Goal: Information Seeking & Learning: Check status

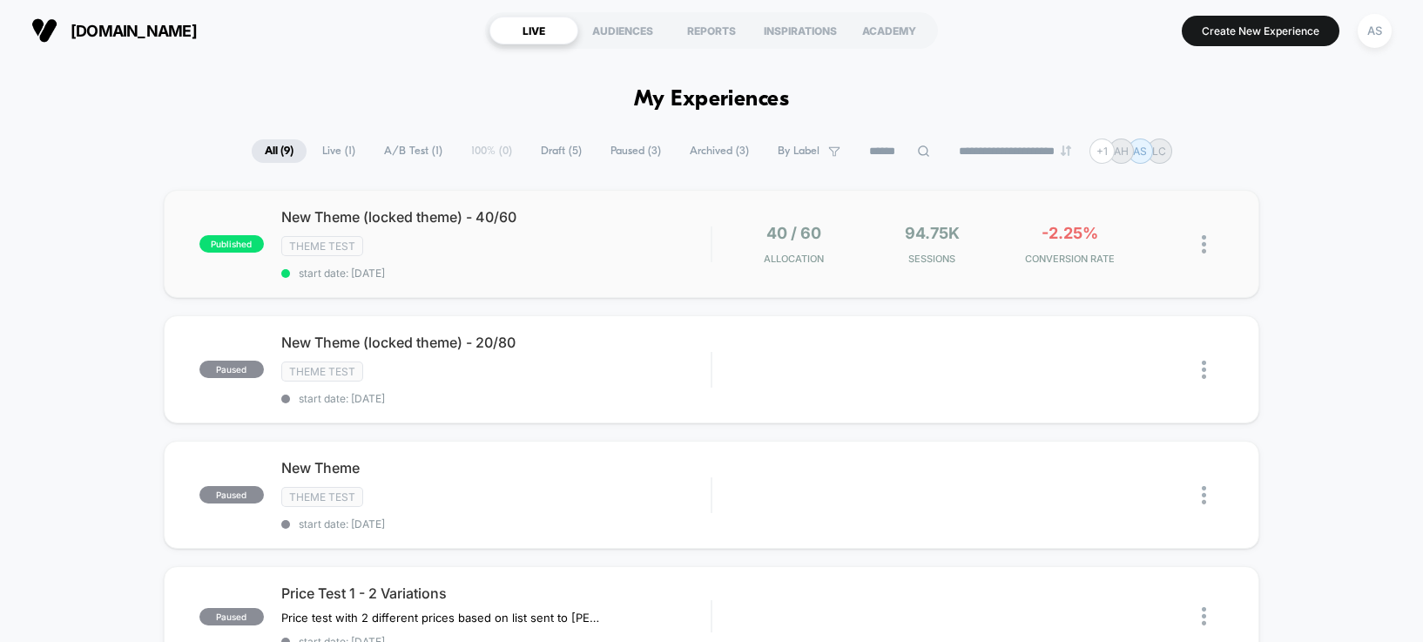
click at [693, 195] on div "published New Theme (locked theme) - 40/60 Theme Test start date: 8/8/2025 40 /…" at bounding box center [712, 244] width 1096 height 108
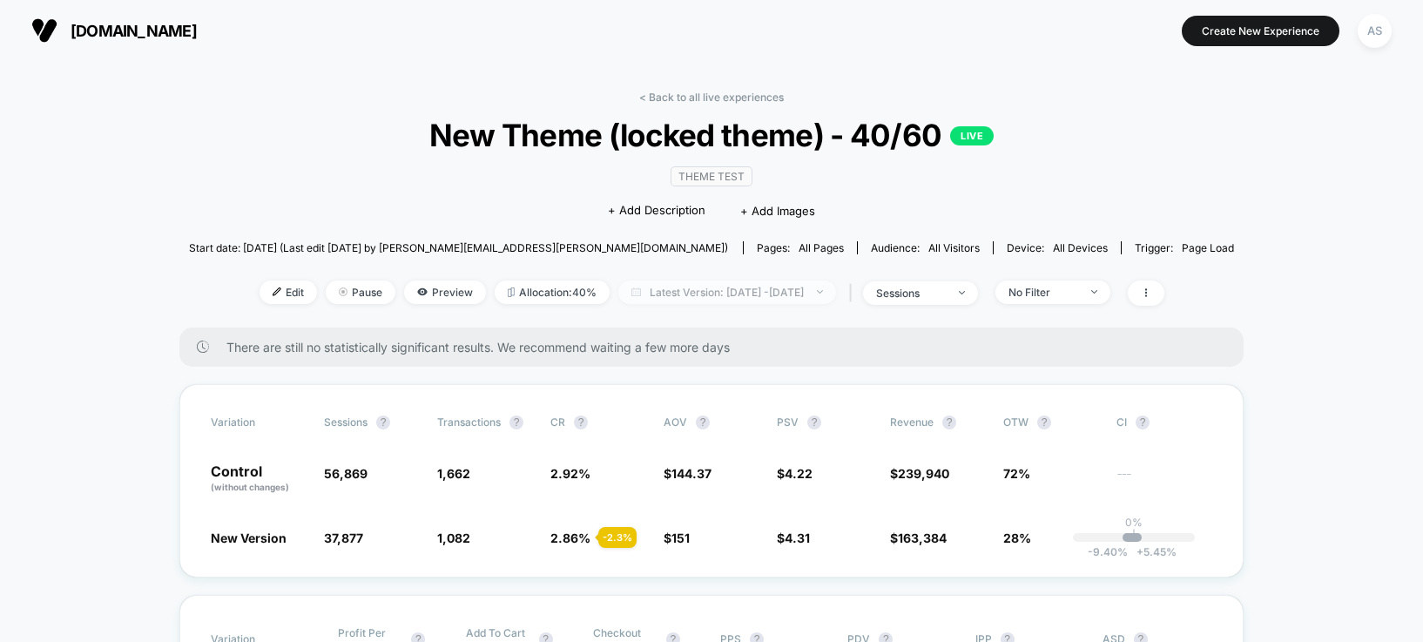
click at [794, 282] on span "Latest Version: Aug 8, 2025 - Aug 12, 2025" at bounding box center [727, 292] width 218 height 24
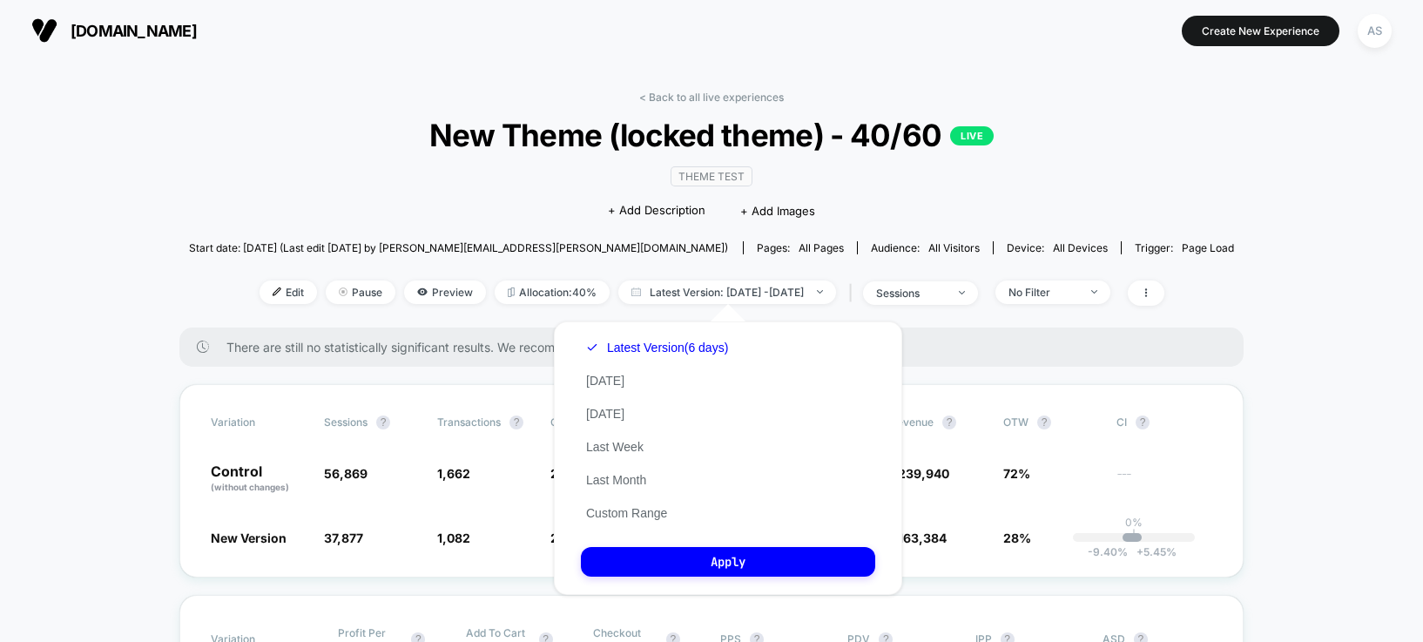
click at [607, 370] on div "Latest Version (6 days) Today Yesterday Last Week Last Month Custom Range" at bounding box center [657, 430] width 152 height 199
click at [599, 382] on button "[DATE]" at bounding box center [605, 381] width 49 height 16
click at [655, 559] on button "Apply" at bounding box center [728, 562] width 294 height 30
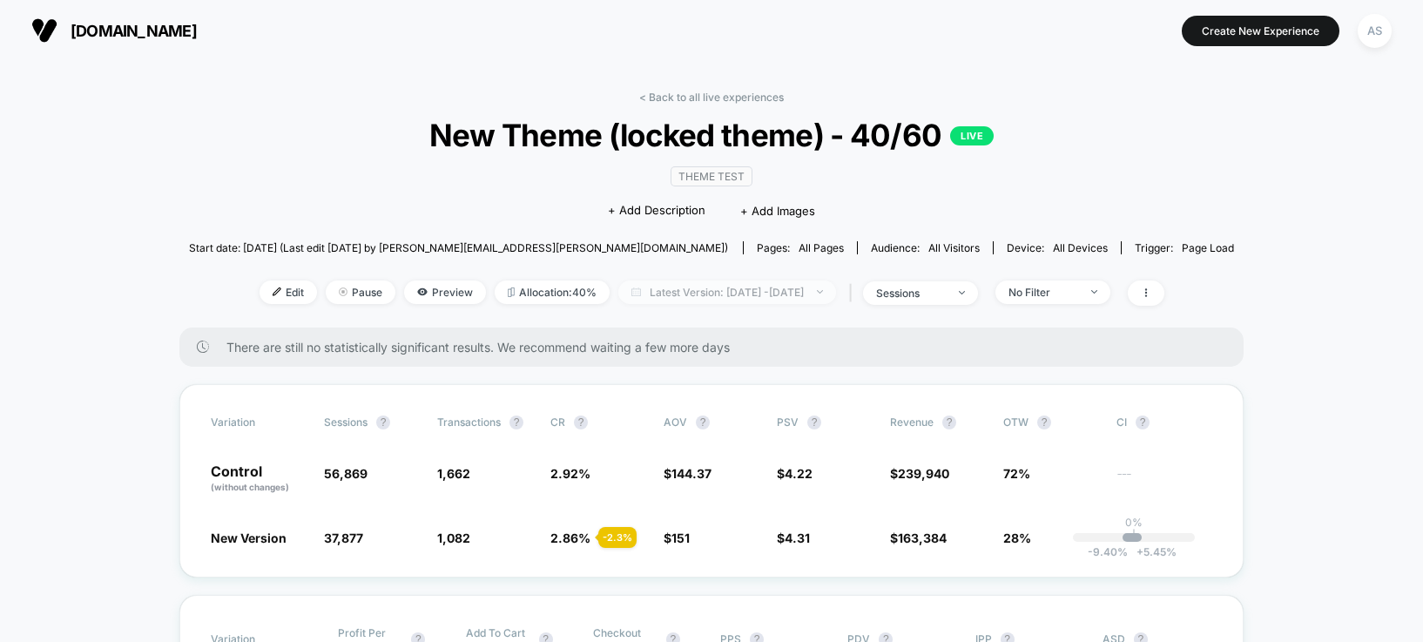
click at [723, 281] on span "Latest Version: [DATE] - [DATE]" at bounding box center [727, 292] width 218 height 24
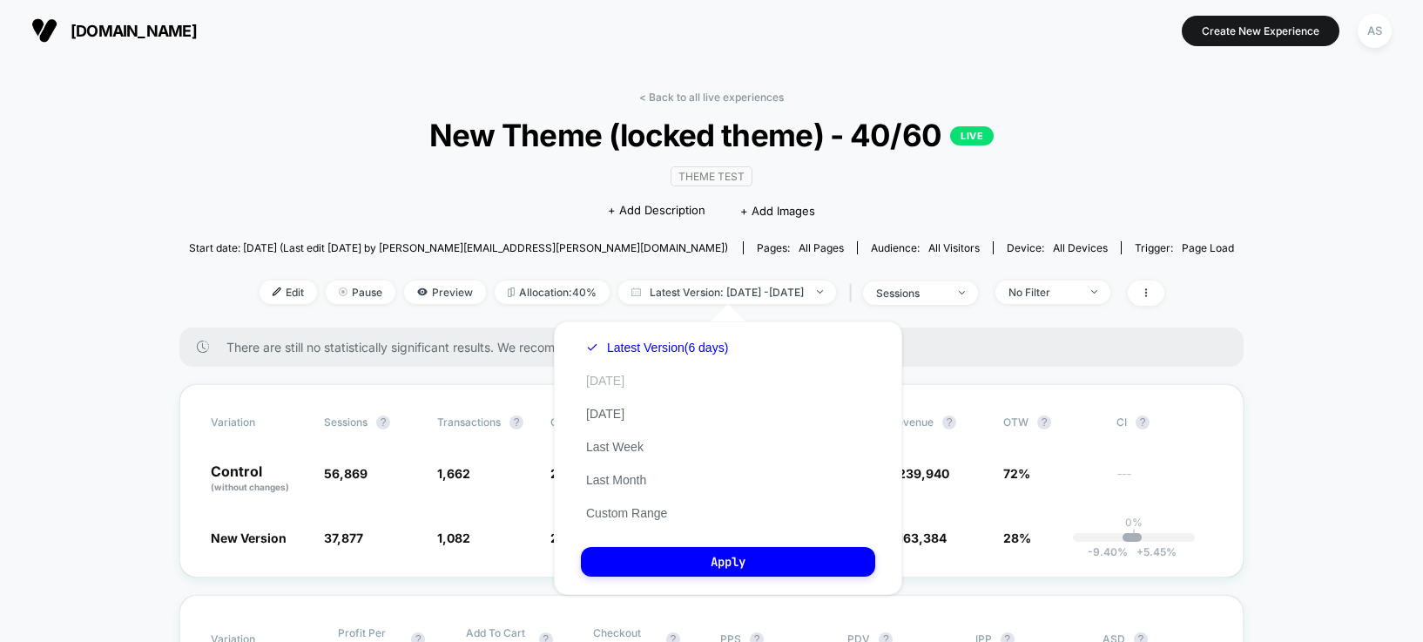
click at [607, 386] on button "[DATE]" at bounding box center [605, 381] width 49 height 16
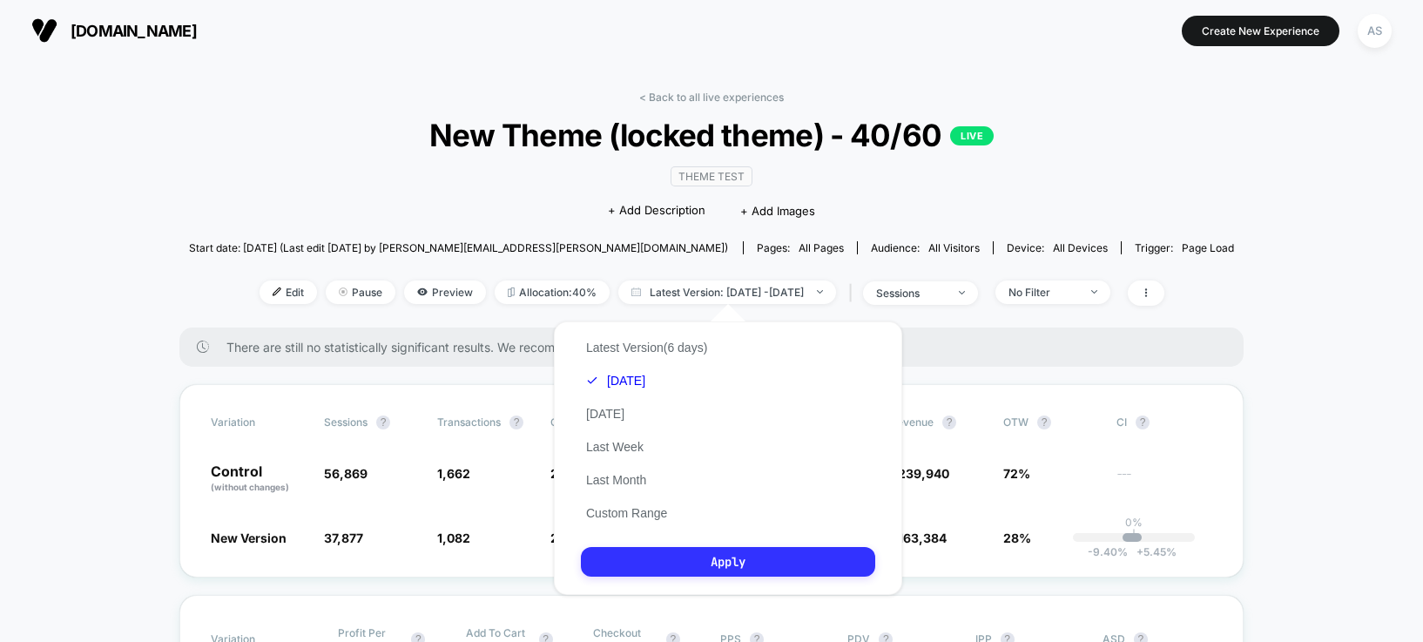
click at [674, 564] on button "Apply" at bounding box center [728, 562] width 294 height 30
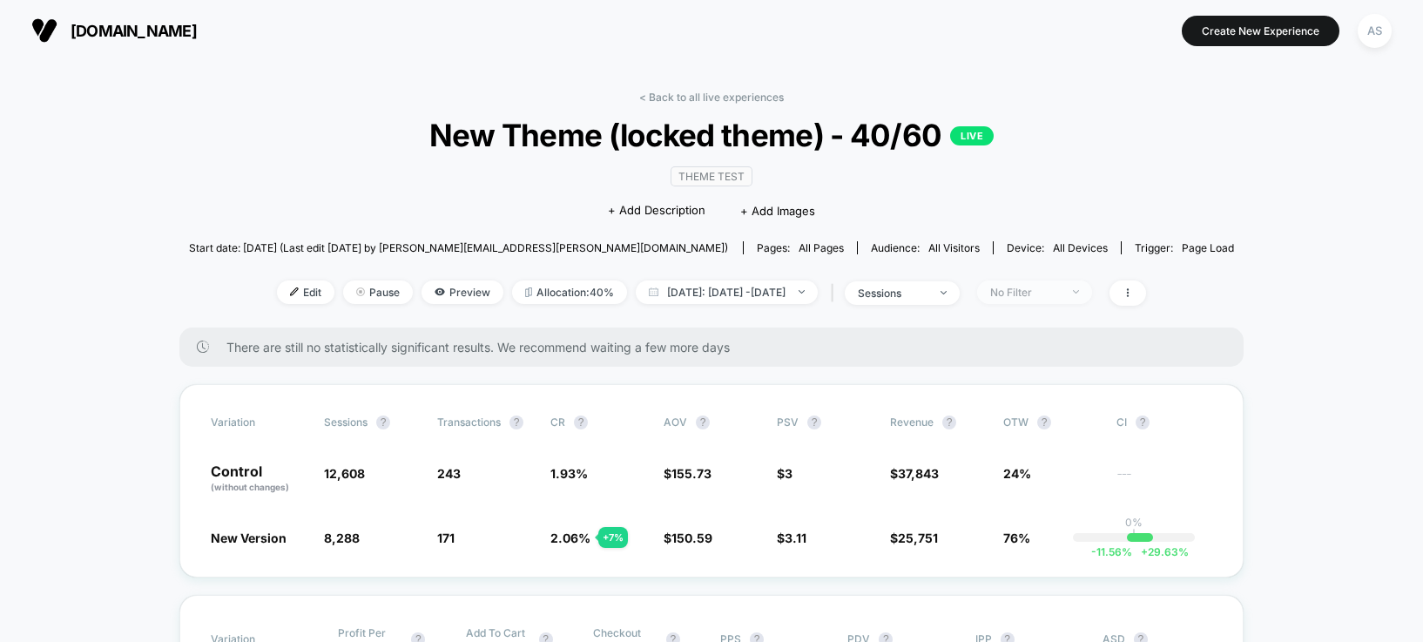
click at [1042, 287] on div "No Filter" at bounding box center [1025, 292] width 70 height 13
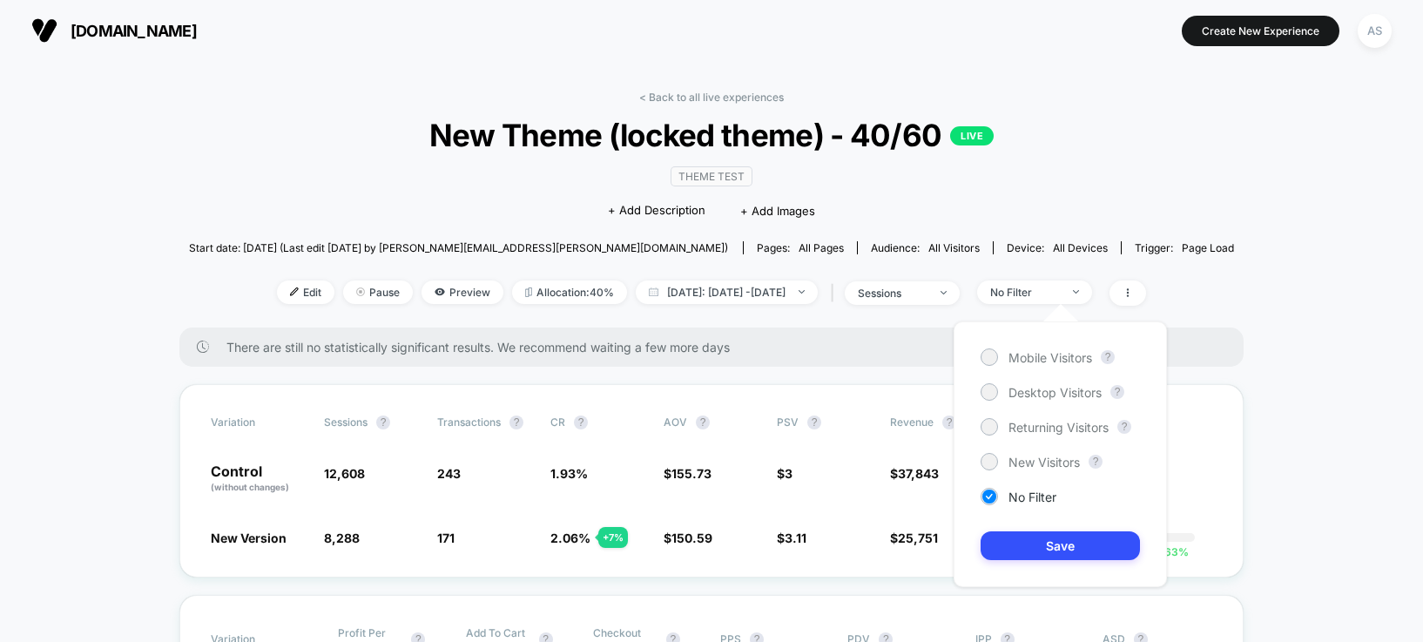
click at [1029, 368] on div "Mobile Visitors ? Desktop Visitors ? Returning Visitors ? New Visitors ? No Fil…" at bounding box center [1060, 454] width 213 height 266
click at [1034, 359] on span "Mobile Visitors" at bounding box center [1051, 357] width 84 height 15
click at [1006, 530] on div "Mobile Visitors ? Desktop Visitors ? Returning Visitors ? New Visitors ? No Fil…" at bounding box center [1060, 454] width 213 height 266
click at [1012, 542] on button "Save" at bounding box center [1060, 545] width 159 height 29
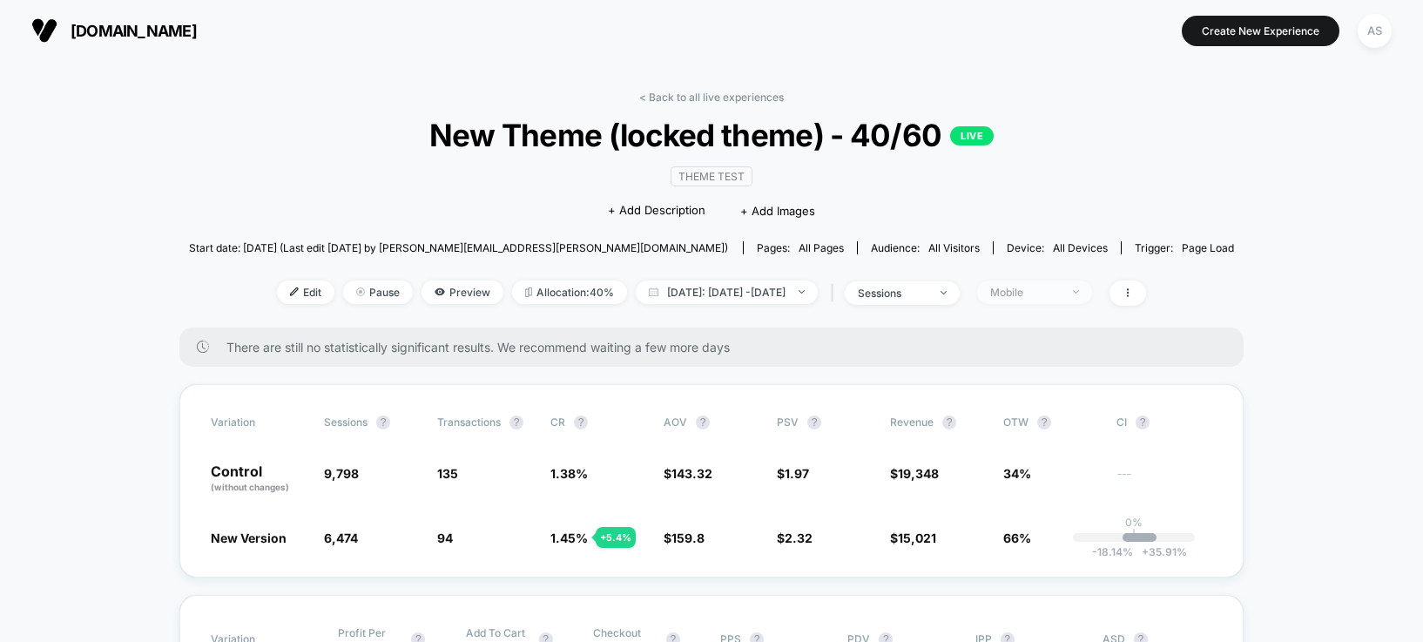
click at [1014, 286] on span "Mobile" at bounding box center [1034, 292] width 115 height 24
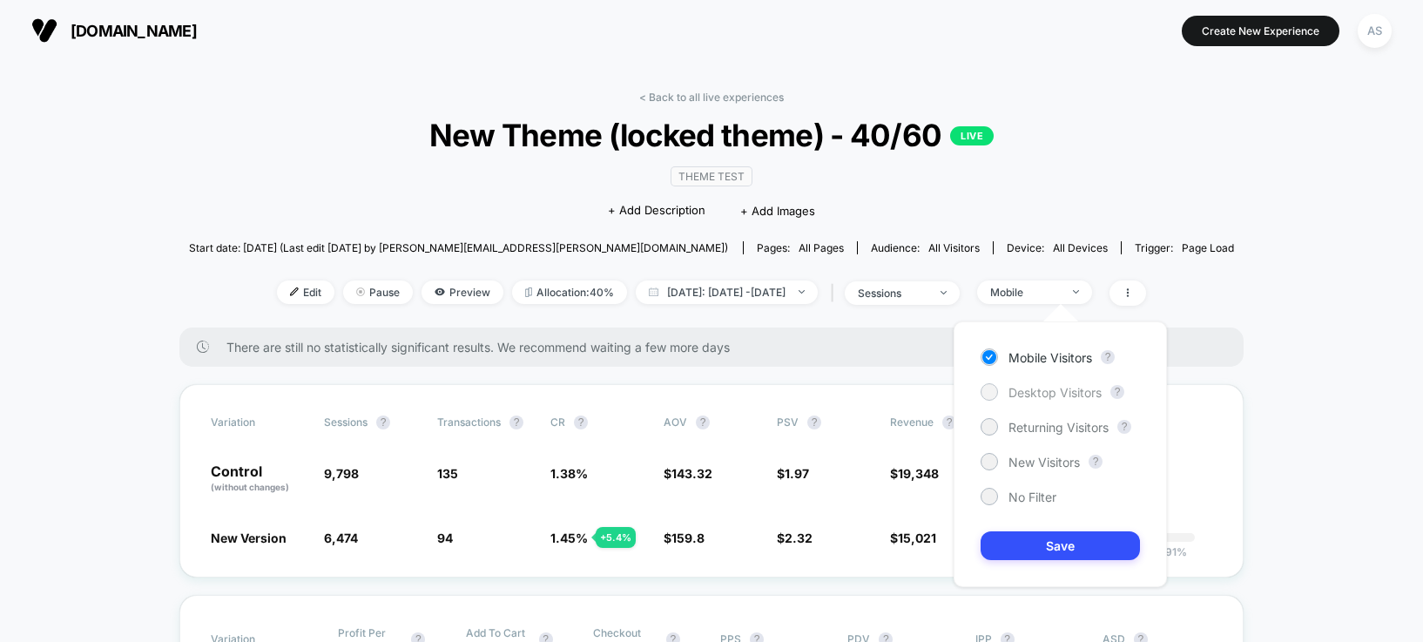
click at [1033, 392] on span "Desktop Visitors" at bounding box center [1055, 392] width 93 height 15
click at [1014, 540] on button "Save" at bounding box center [1060, 545] width 159 height 29
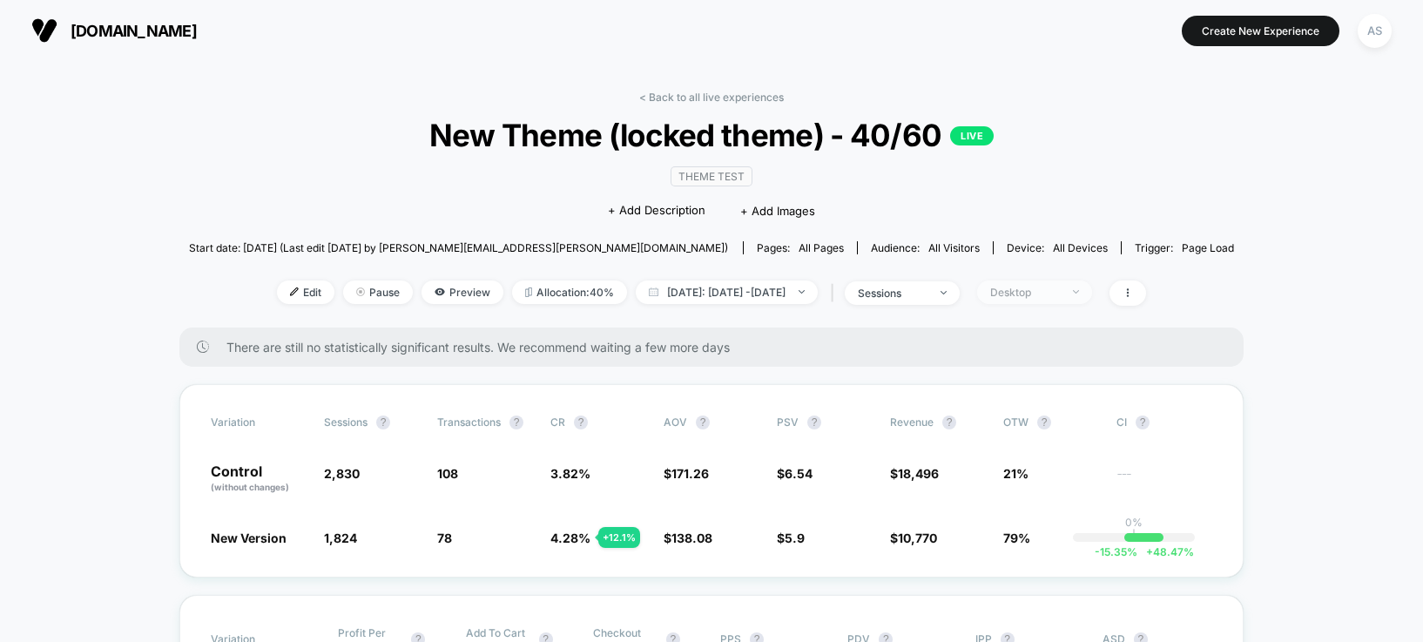
click at [1060, 294] on div "Desktop" at bounding box center [1025, 292] width 70 height 13
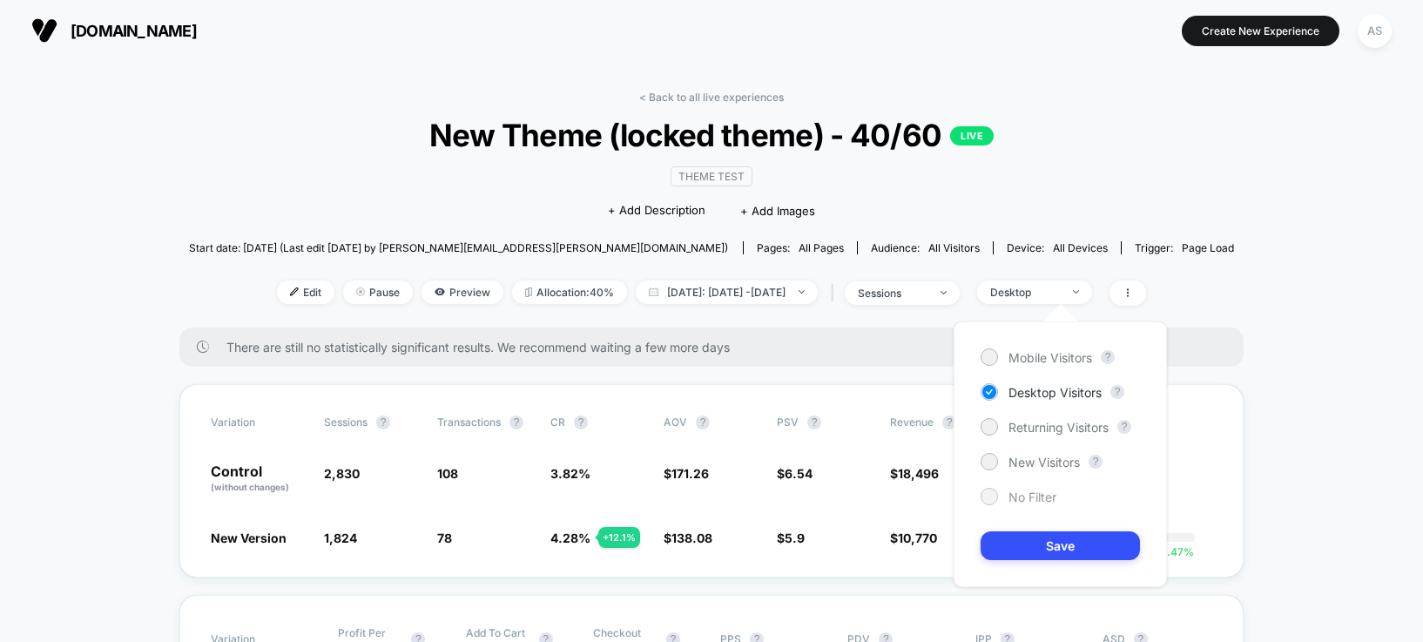
click at [1030, 498] on span "No Filter" at bounding box center [1033, 497] width 48 height 15
click at [1030, 550] on button "Save" at bounding box center [1060, 545] width 159 height 29
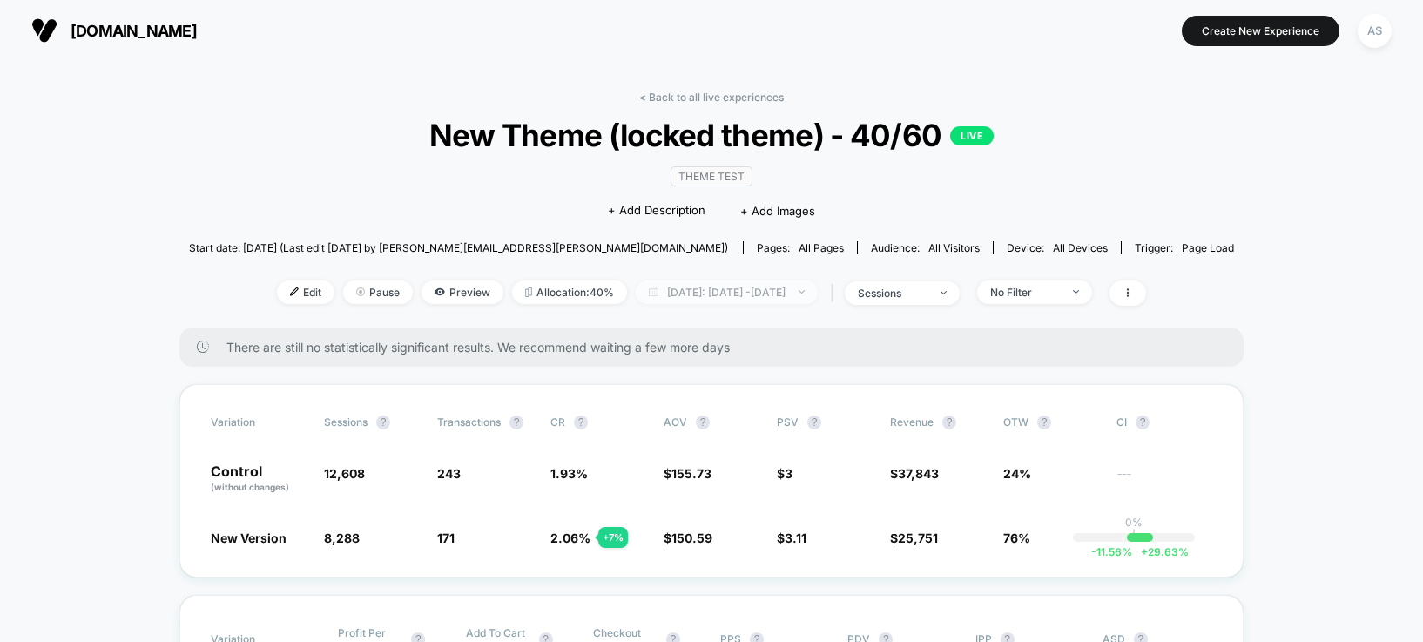
click at [779, 283] on span "[DATE]: [DATE] - [DATE]" at bounding box center [727, 292] width 182 height 24
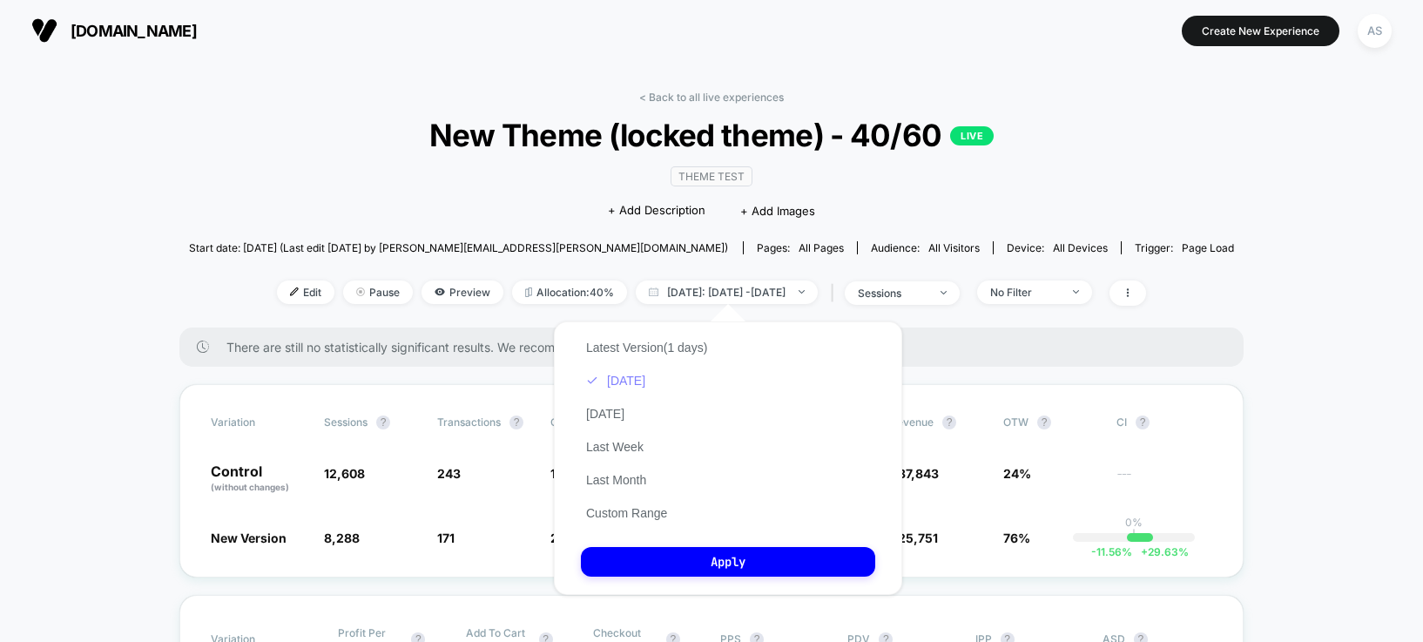
click at [622, 381] on button "[DATE]" at bounding box center [616, 381] width 70 height 16
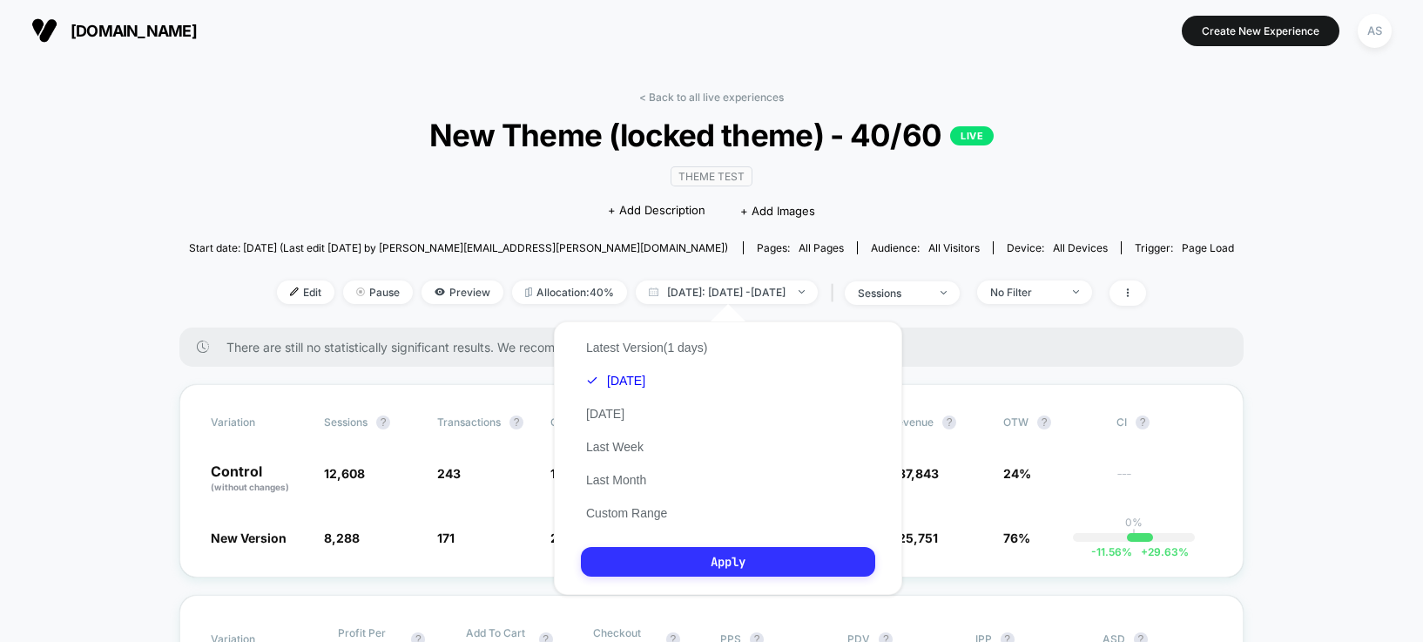
click at [767, 560] on button "Apply" at bounding box center [728, 562] width 294 height 30
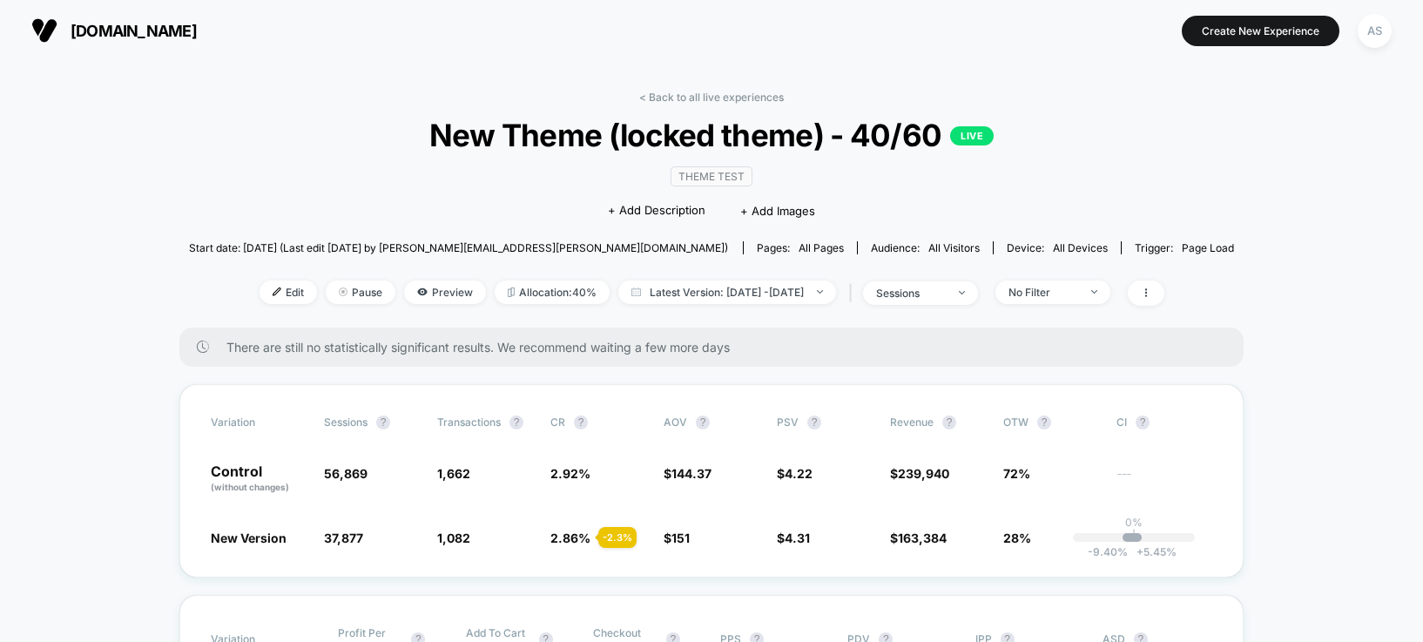
click at [768, 279] on div "< Back to all live experiences New Theme (locked theme) - 40/60 LIVE Theme Test…" at bounding box center [712, 209] width 1046 height 237
click at [766, 287] on span "Latest Version: Aug 12, 2025 - Aug 12, 2025" at bounding box center [727, 292] width 218 height 24
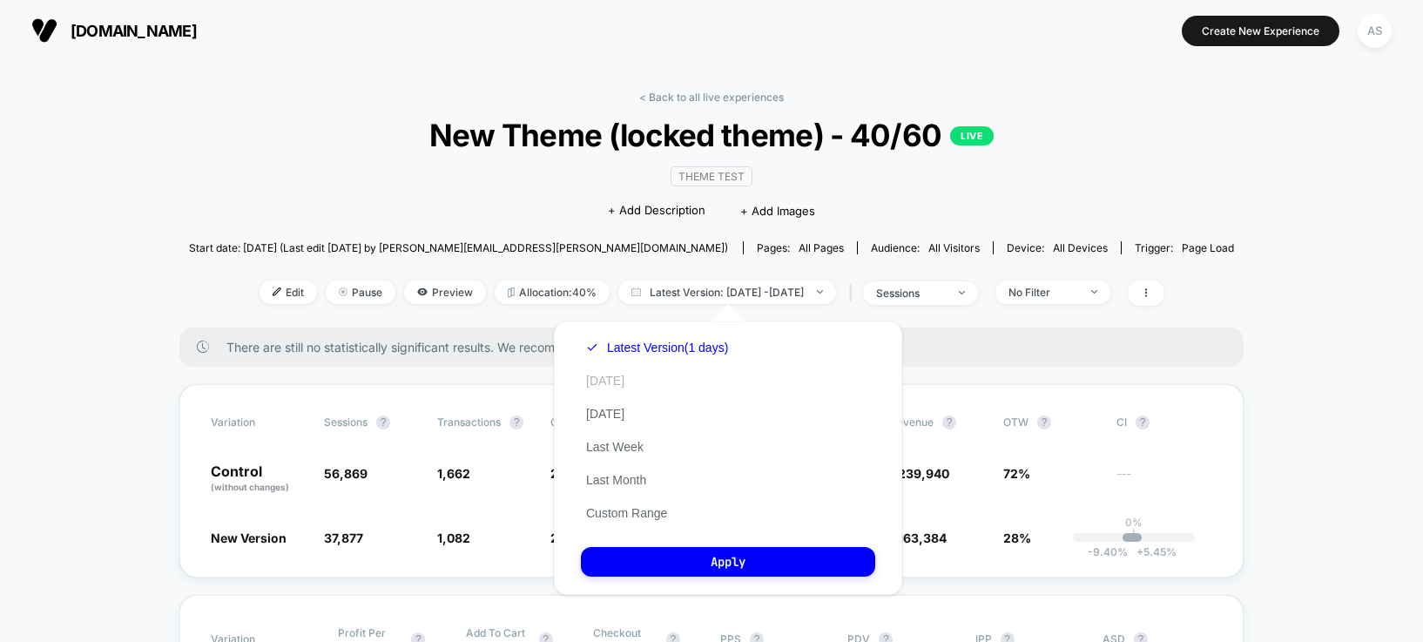
click at [617, 386] on button "[DATE]" at bounding box center [605, 381] width 49 height 16
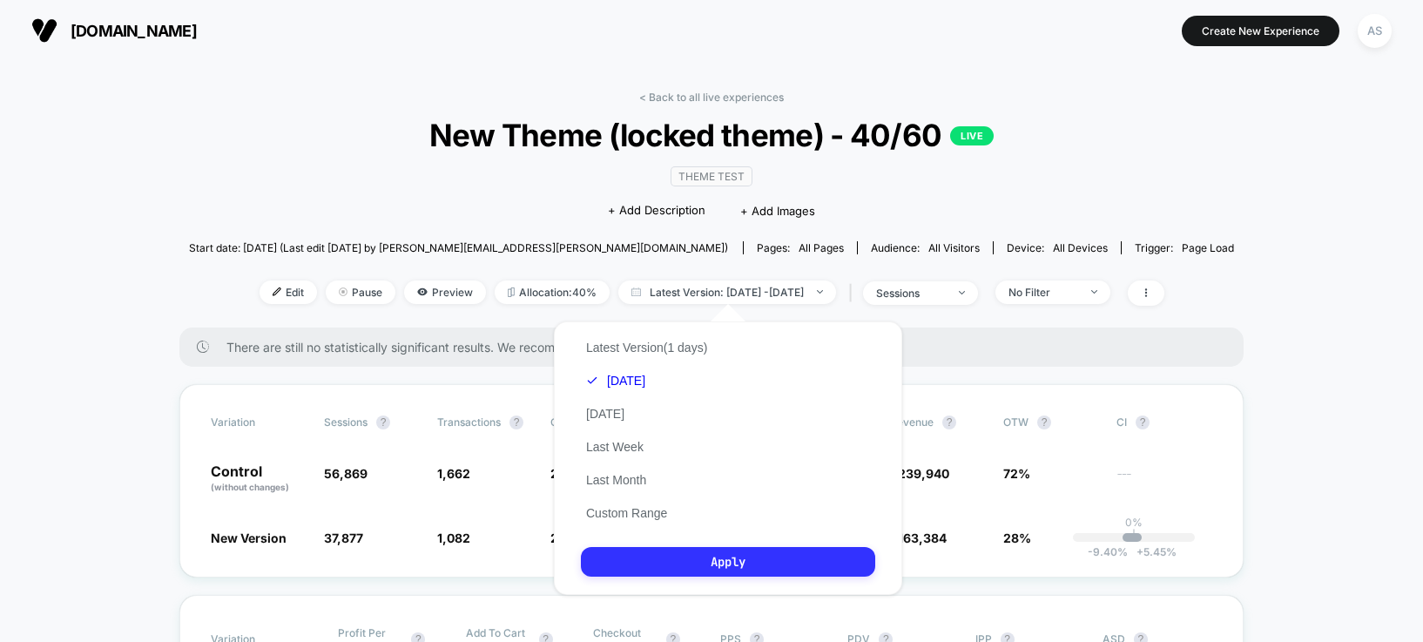
click at [679, 555] on button "Apply" at bounding box center [728, 562] width 294 height 30
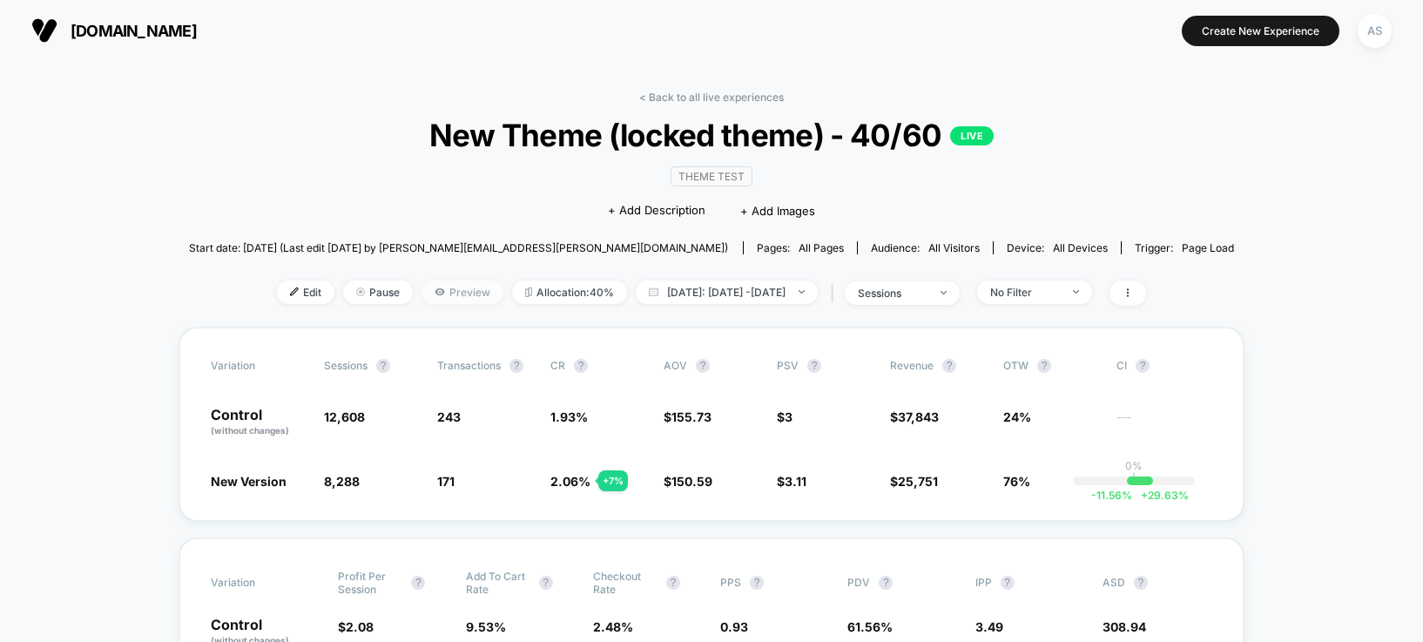
click at [435, 289] on icon at bounding box center [440, 291] width 10 height 7
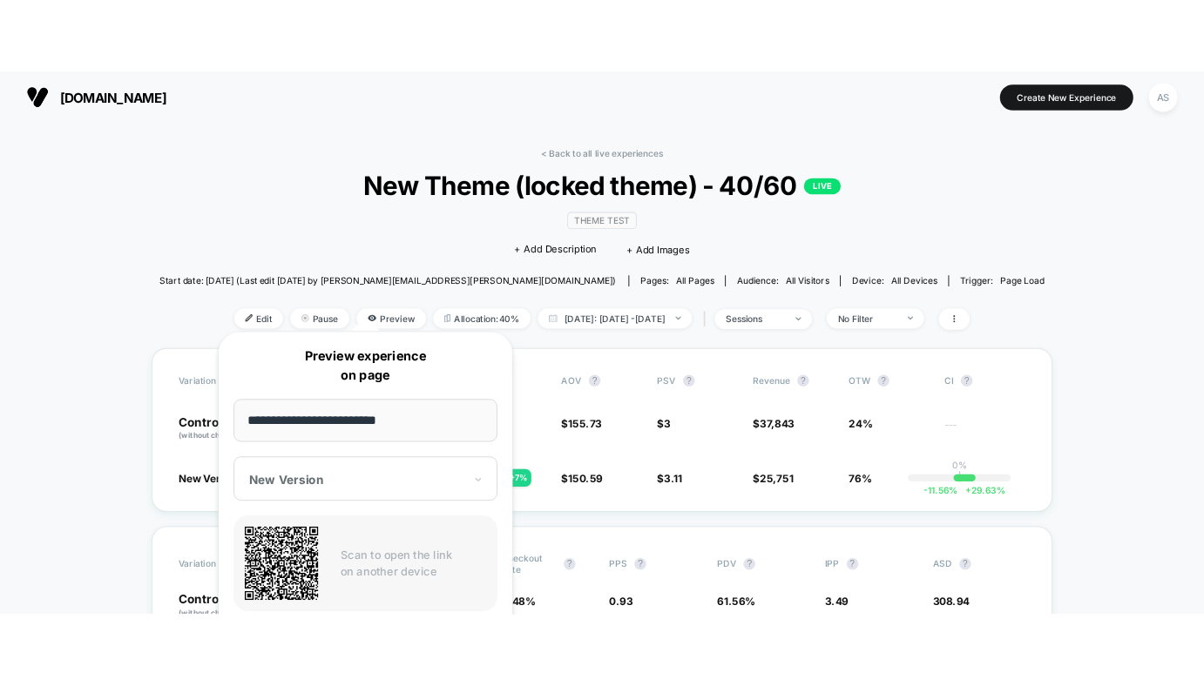
scroll to position [348, 0]
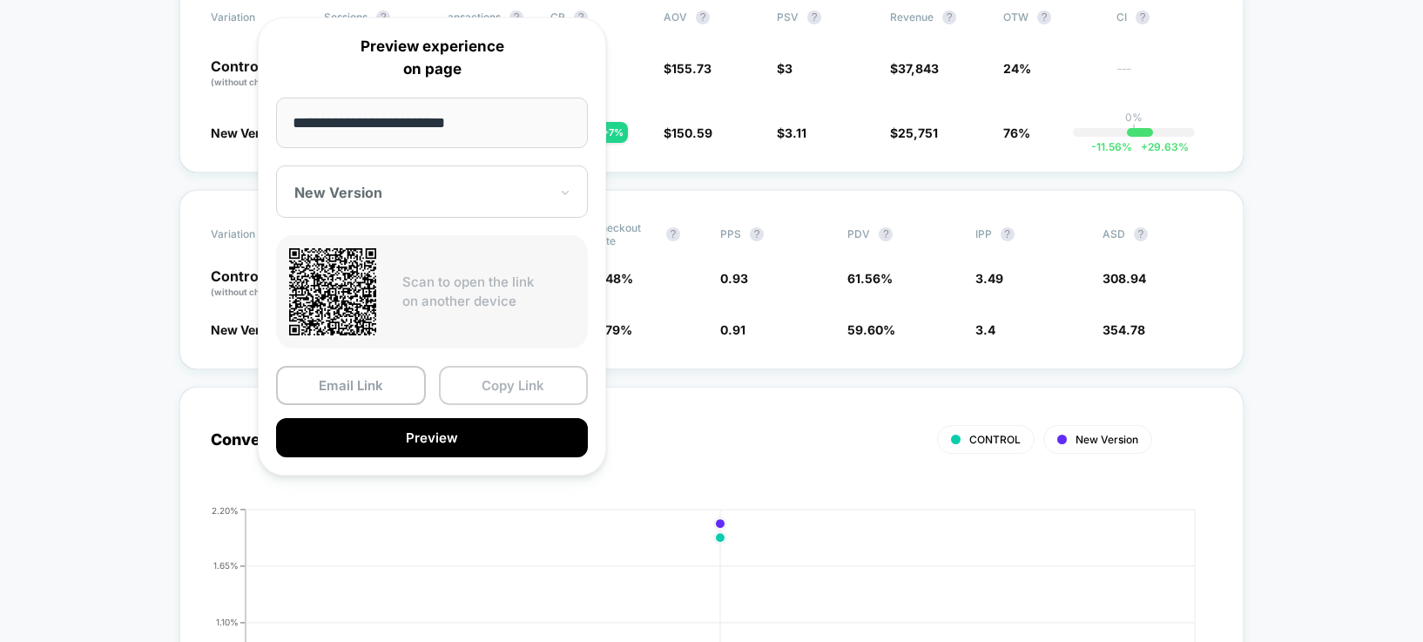
click at [489, 393] on button "Copy Link" at bounding box center [514, 385] width 150 height 39
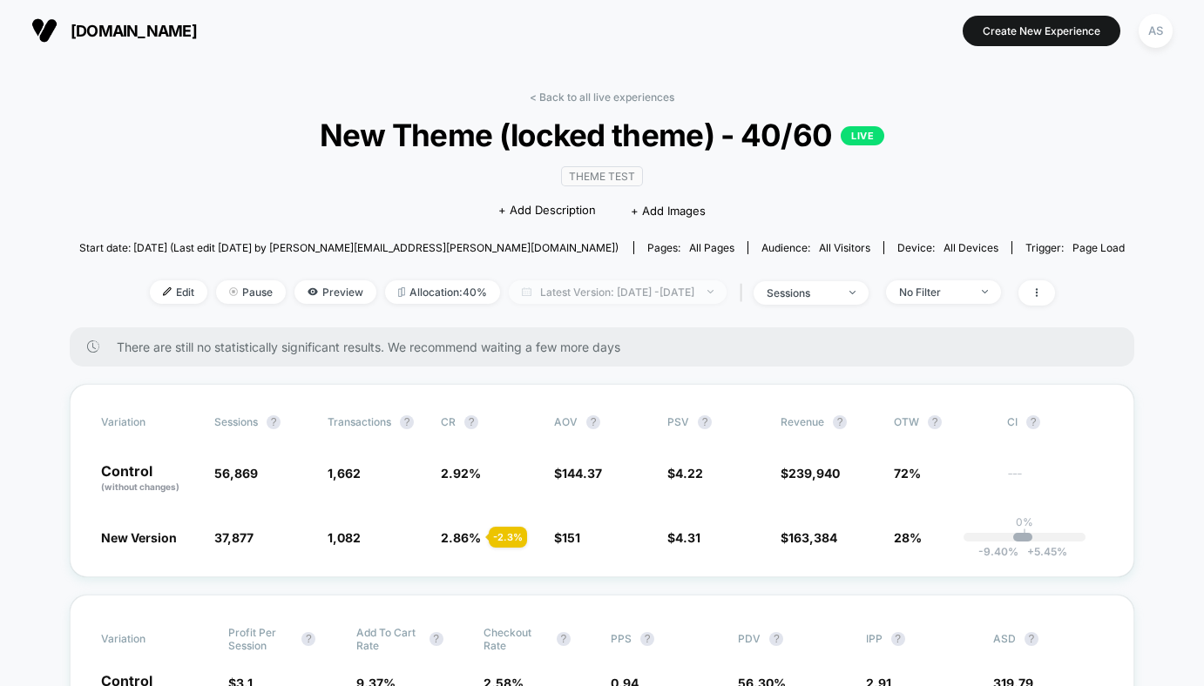
click at [715, 300] on span "Latest Version: Aug 12, 2025 - Aug 12, 2025" at bounding box center [618, 292] width 218 height 24
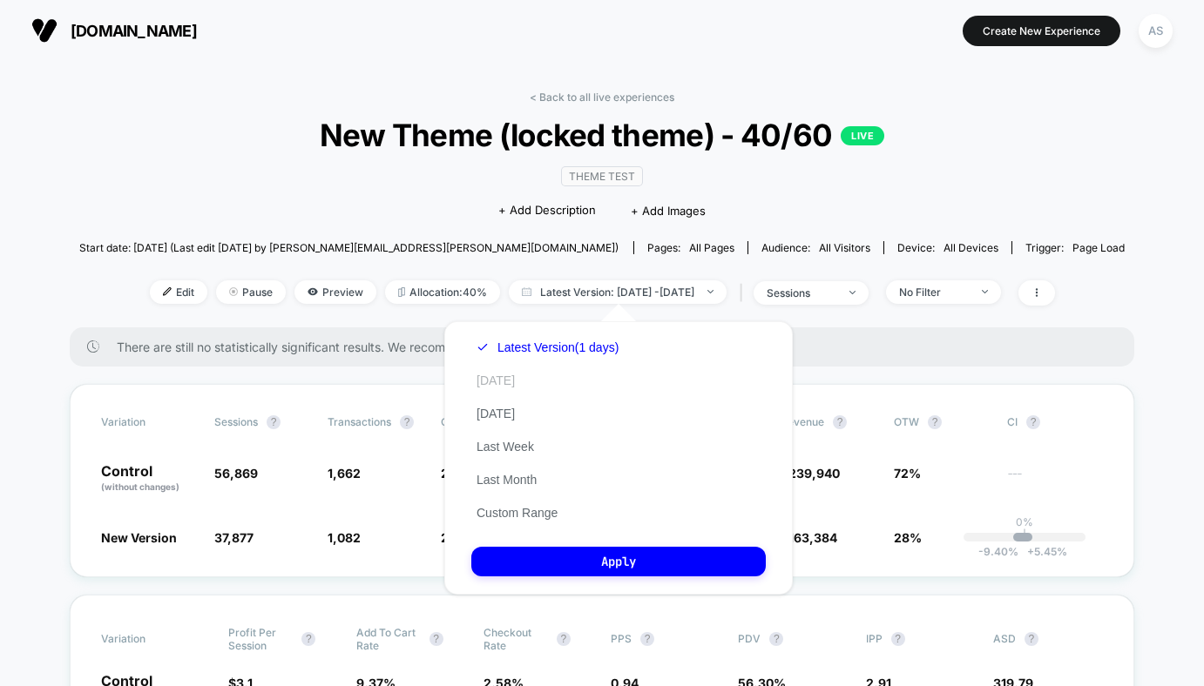
click at [510, 388] on div "Latest Version (1 days) Today Yesterday Last Week Last Month Custom Range" at bounding box center [547, 430] width 152 height 199
click at [503, 385] on button "[DATE]" at bounding box center [495, 381] width 49 height 16
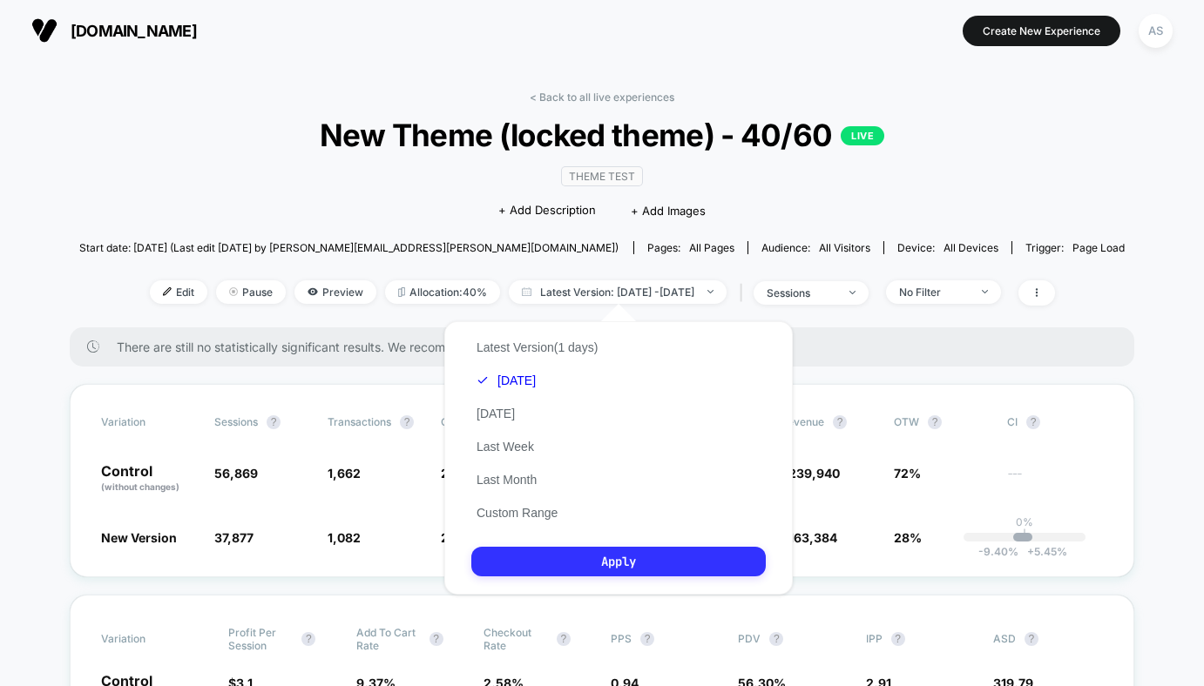
click at [574, 572] on button "Apply" at bounding box center [618, 562] width 294 height 30
